Goal: Find specific page/section: Find specific page/section

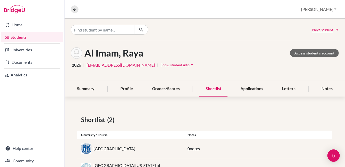
scroll to position [22, 0]
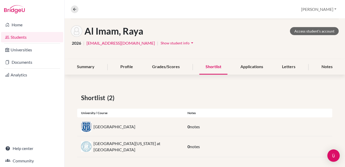
click at [11, 36] on link "Students" at bounding box center [32, 37] width 62 height 10
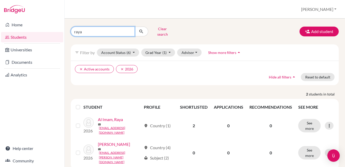
click at [130, 29] on input "raya" at bounding box center [103, 32] width 64 height 10
click at [153, 65] on ul "clear Active accounts clear 2026" at bounding box center [172, 69] width 195 height 8
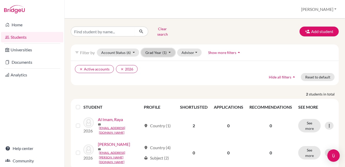
click at [169, 49] on button "Grad Year (1)" at bounding box center [158, 53] width 34 height 8
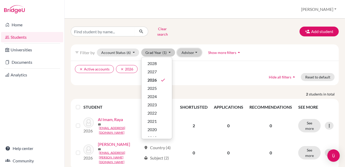
click at [187, 49] on button "Advisor" at bounding box center [189, 53] width 25 height 8
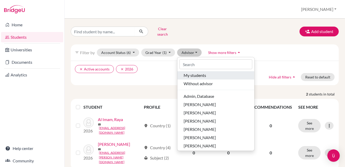
click at [185, 72] on span "My students" at bounding box center [195, 75] width 22 height 6
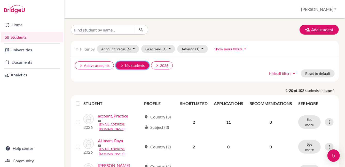
click at [120, 65] on icon "clear" at bounding box center [122, 66] width 4 height 4
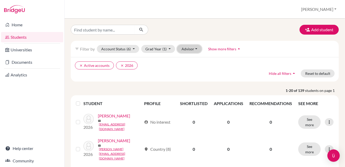
click at [193, 52] on button "Advisor" at bounding box center [189, 49] width 25 height 8
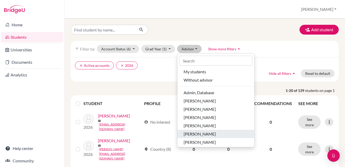
click at [191, 132] on span "Leather, Jennifer" at bounding box center [200, 134] width 32 height 6
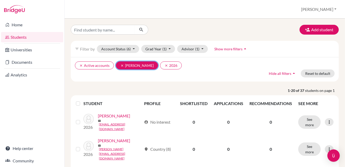
click at [122, 65] on icon "clear" at bounding box center [122, 66] width 4 height 4
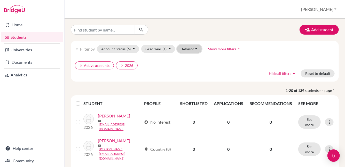
click at [186, 50] on button "Advisor" at bounding box center [189, 49] width 25 height 8
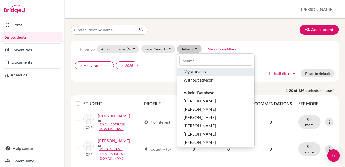
click at [188, 74] on span "My students" at bounding box center [195, 72] width 22 height 6
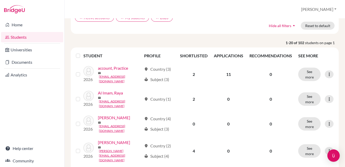
scroll to position [52, 0]
